Goal: Navigation & Orientation: Find specific page/section

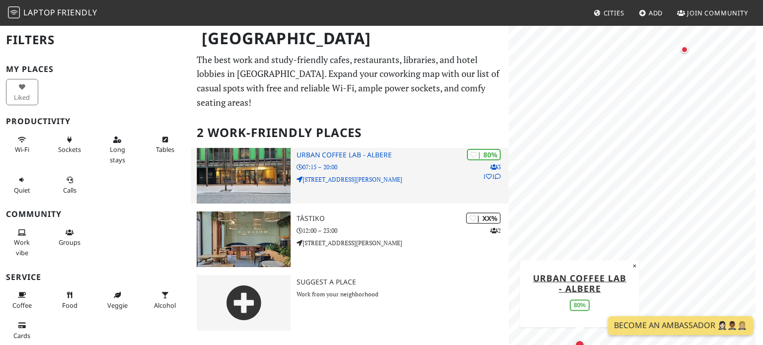
click at [400, 175] on p "[STREET_ADDRESS][PERSON_NAME]" at bounding box center [402, 179] width 212 height 9
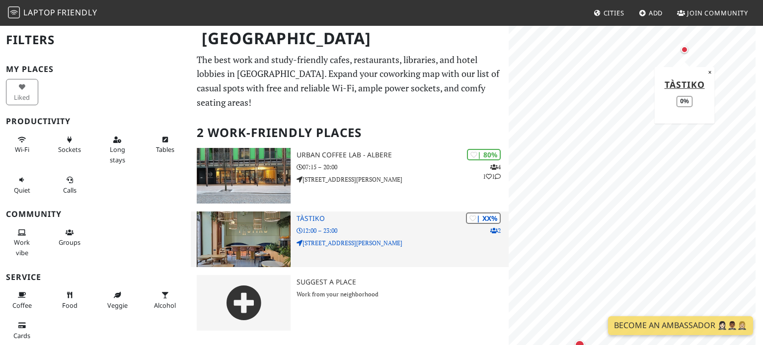
click at [341, 212] on div "| XX% 2 Tàstiko 12:00 – 23:00 Piazza Santa Maria Maggiore, 32" at bounding box center [402, 240] width 212 height 56
